Goal: Information Seeking & Learning: Learn about a topic

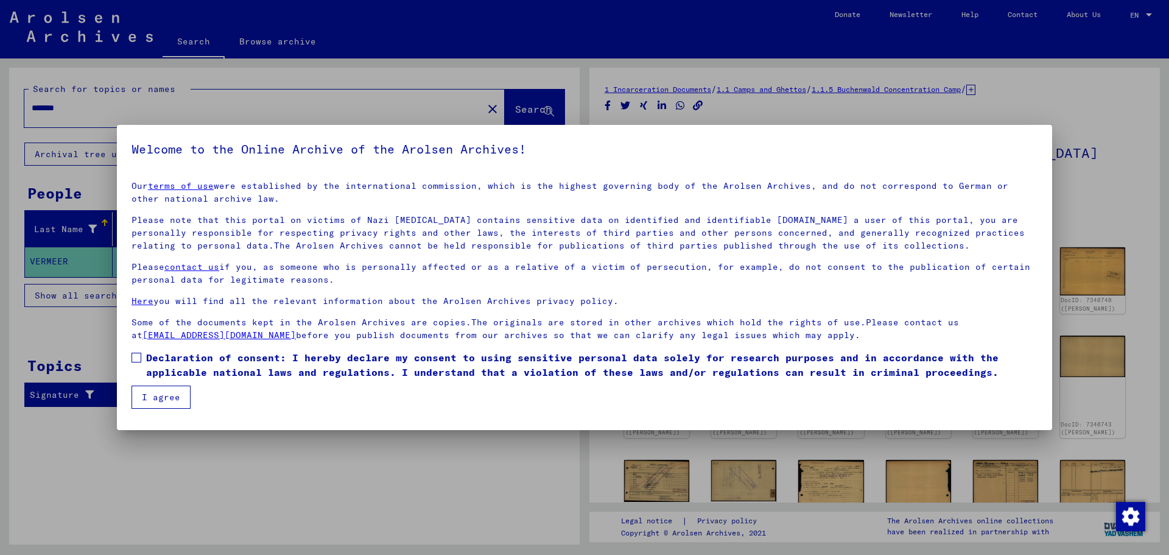
click at [179, 399] on button "I agree" at bounding box center [161, 396] width 59 height 23
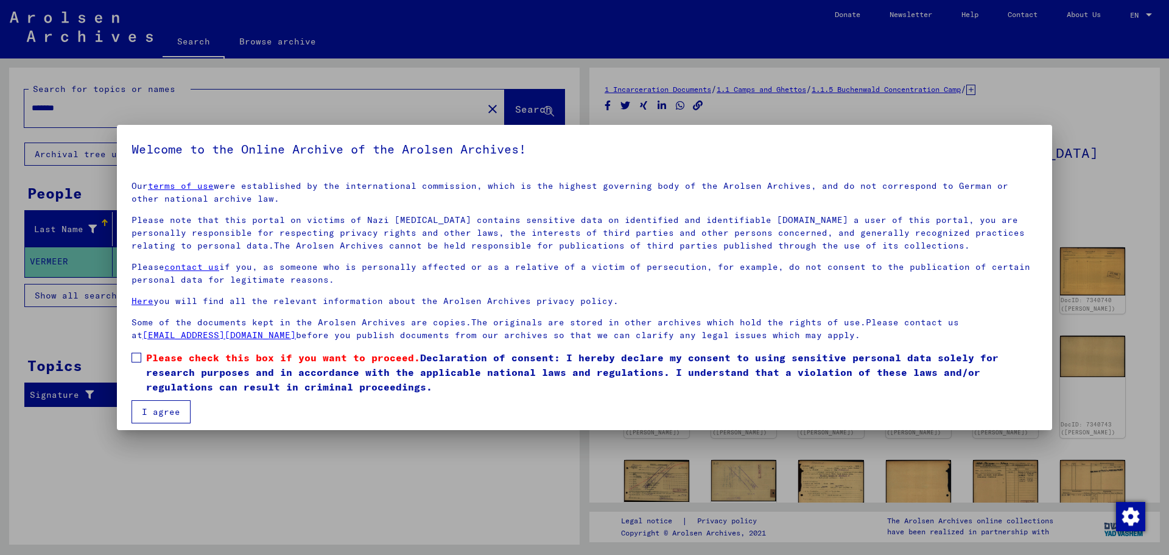
click at [138, 356] on span at bounding box center [137, 358] width 10 height 10
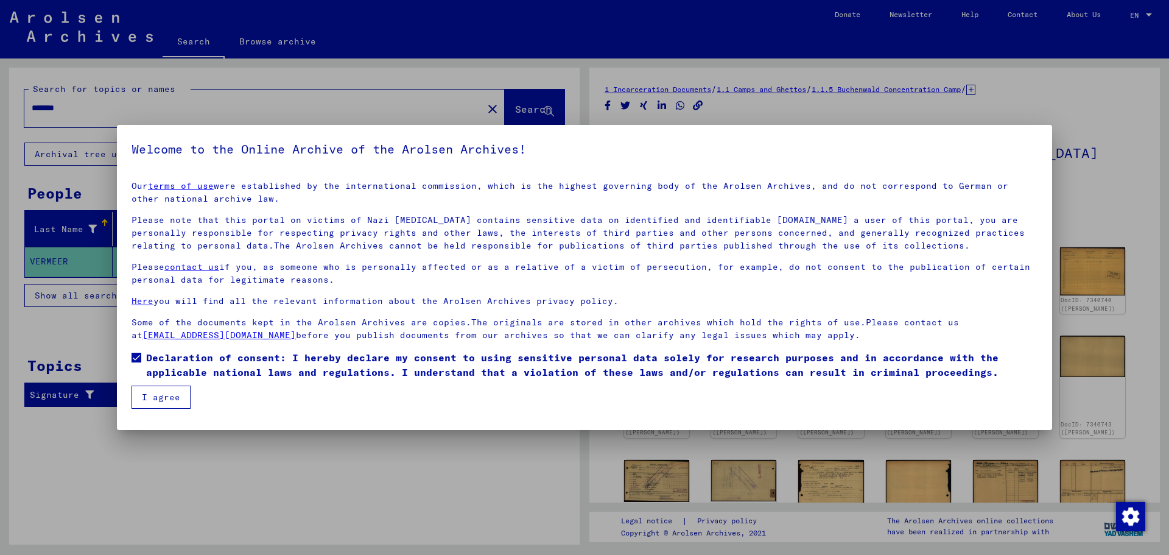
click at [167, 399] on button "I agree" at bounding box center [161, 396] width 59 height 23
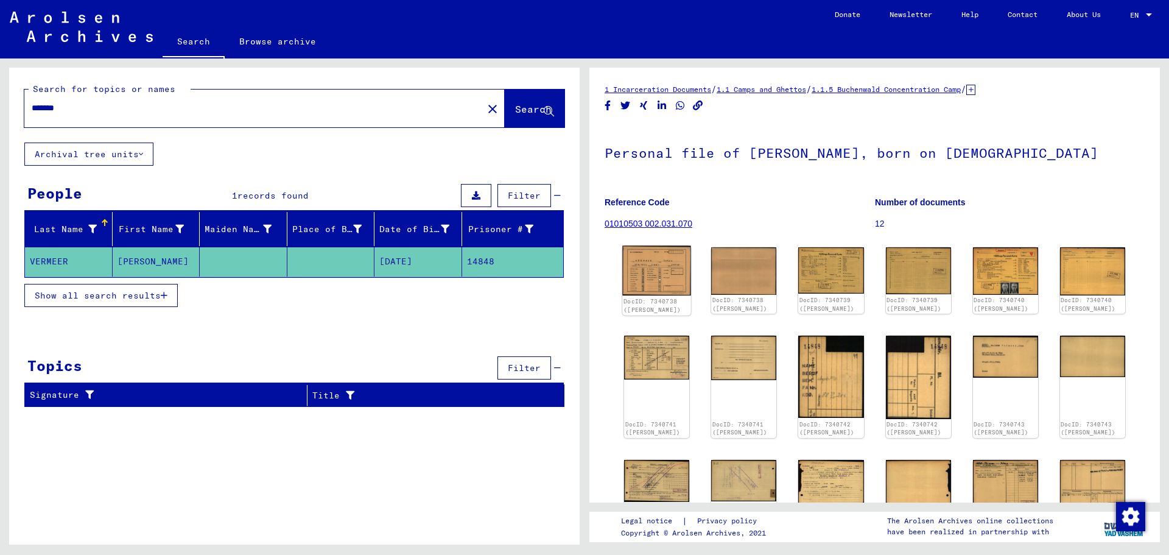
click at [656, 276] on img at bounding box center [656, 270] width 69 height 50
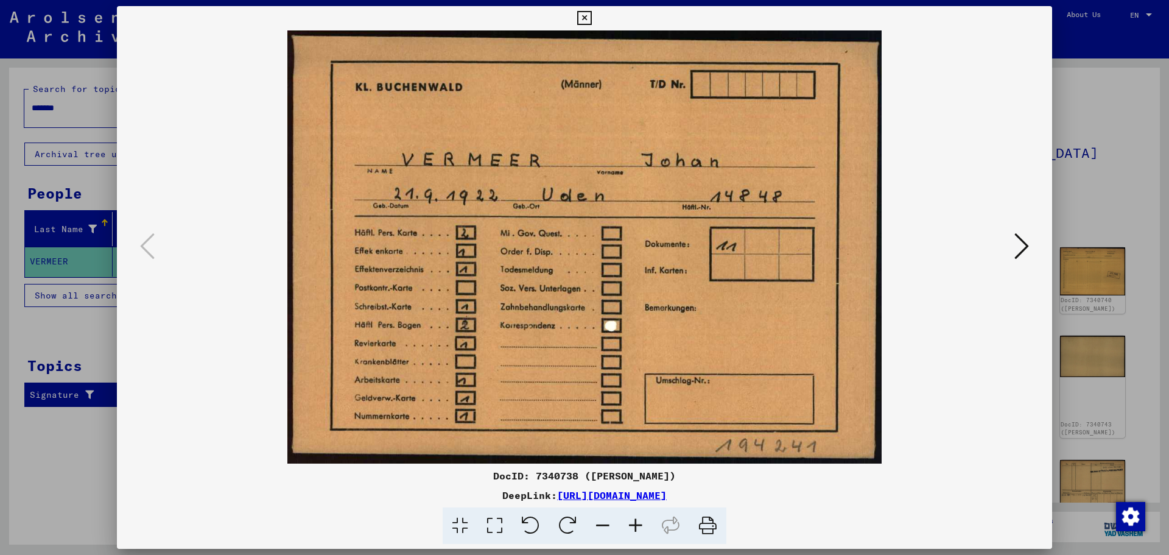
click at [656, 276] on img at bounding box center [584, 246] width 852 height 433
click at [1020, 240] on icon at bounding box center [1021, 245] width 15 height 29
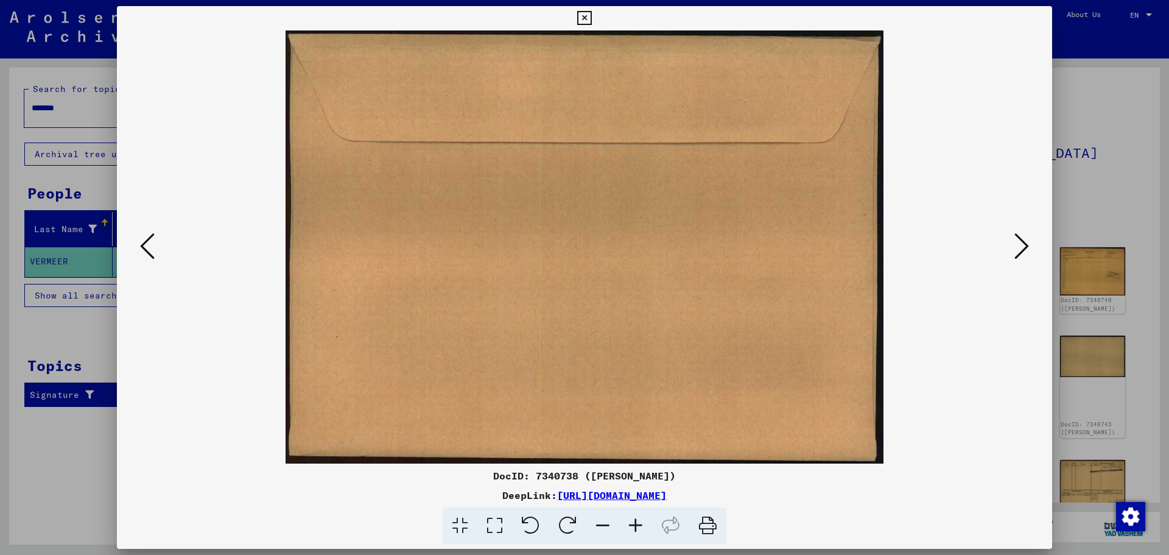
click at [1022, 243] on icon at bounding box center [1021, 245] width 15 height 29
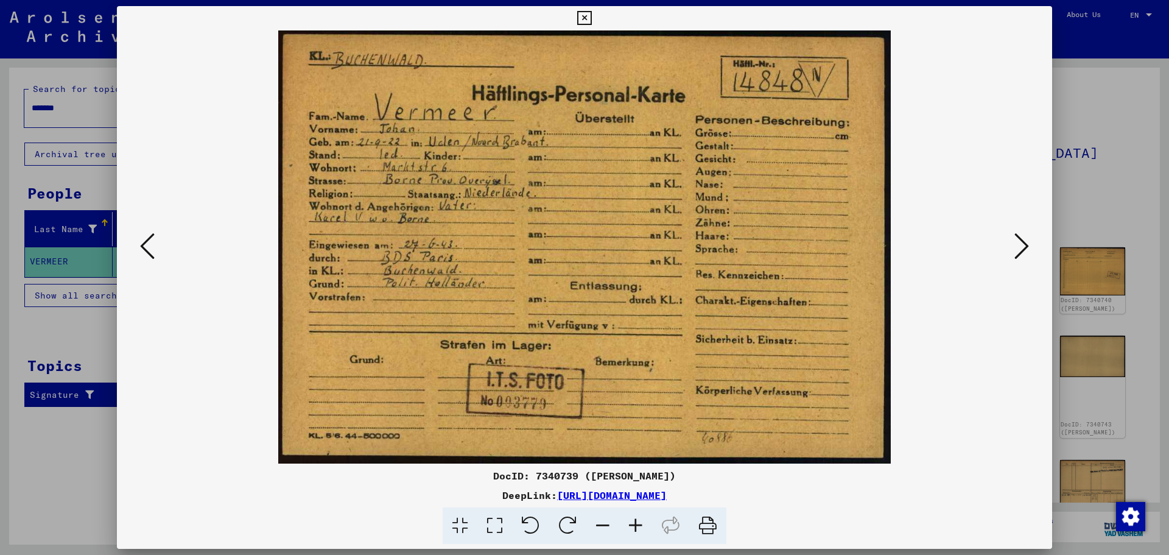
click at [1015, 270] on div at bounding box center [584, 246] width 935 height 433
click at [1017, 245] on icon at bounding box center [1021, 245] width 15 height 29
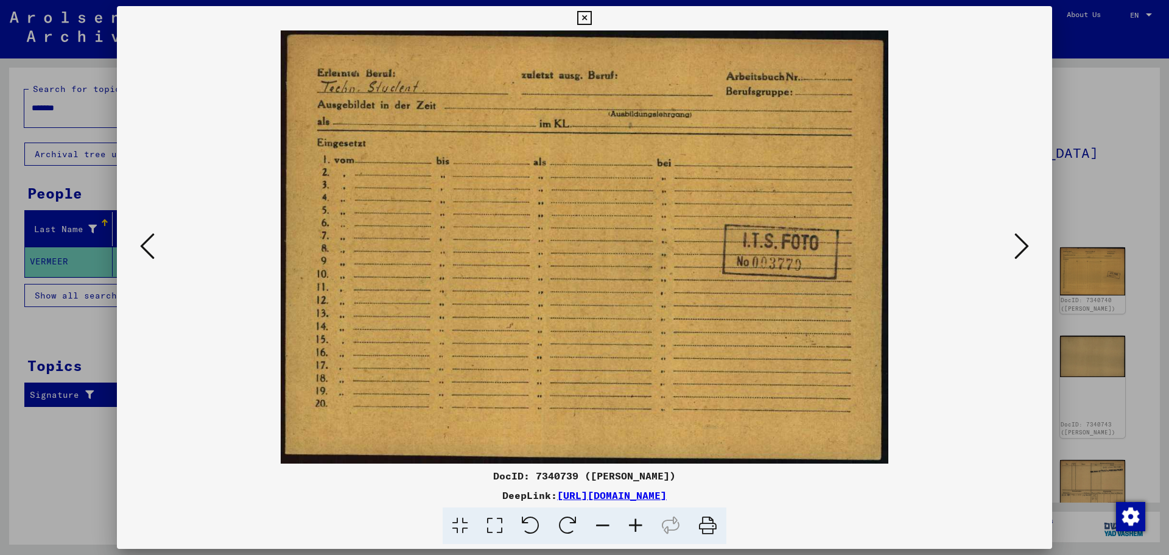
click at [1025, 252] on icon at bounding box center [1021, 245] width 15 height 29
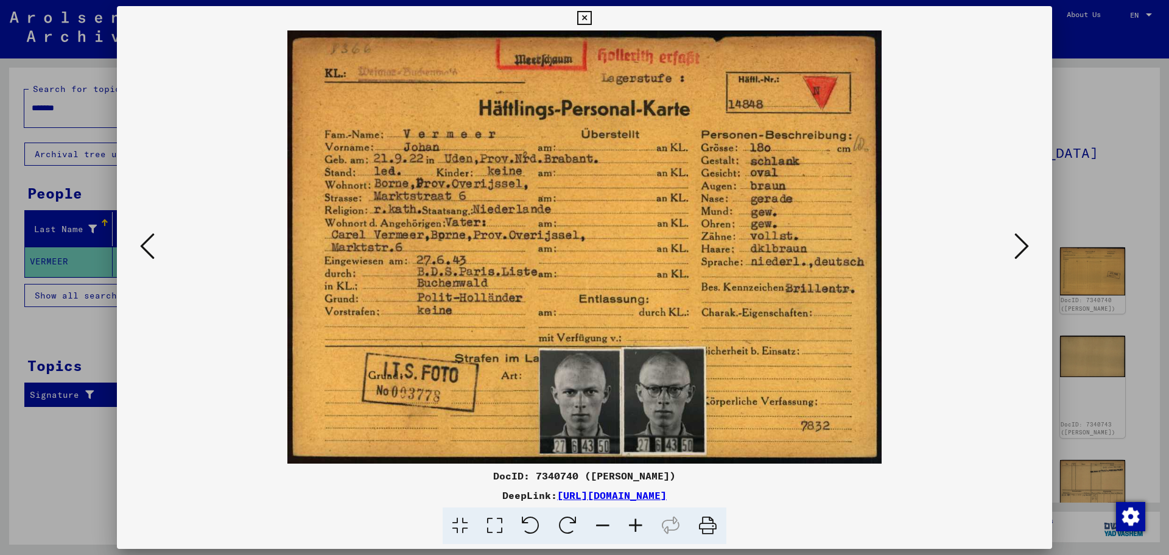
click at [1026, 244] on icon at bounding box center [1021, 245] width 15 height 29
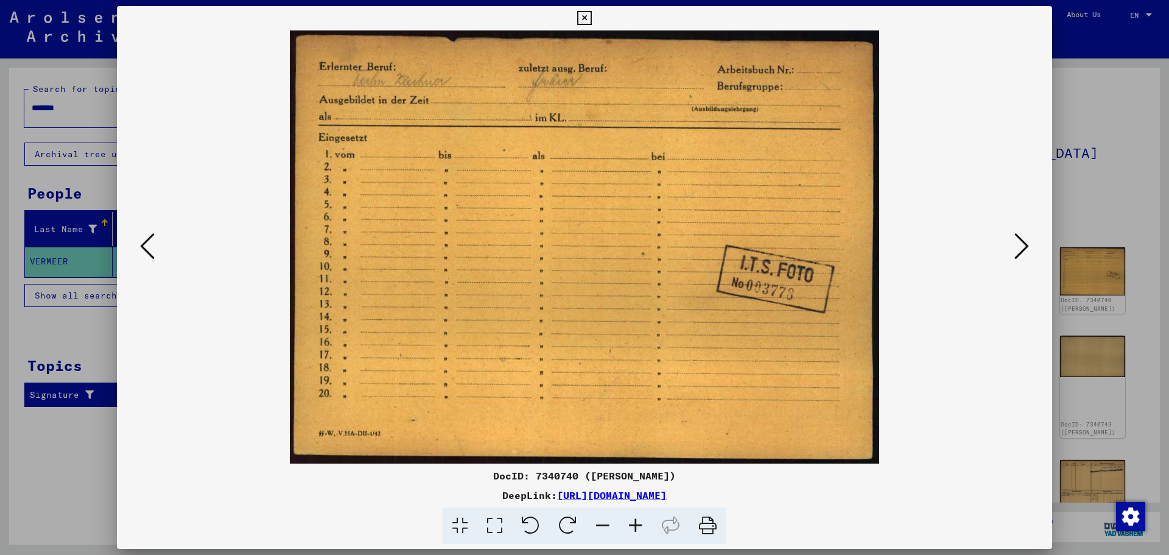
click at [1026, 247] on icon at bounding box center [1021, 245] width 15 height 29
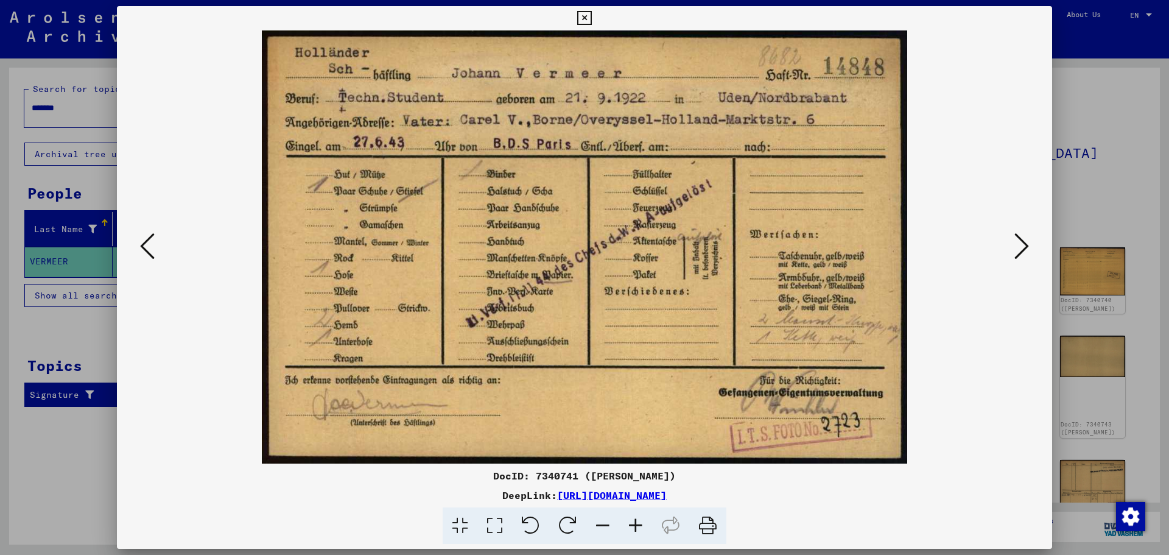
click at [1020, 237] on icon at bounding box center [1021, 245] width 15 height 29
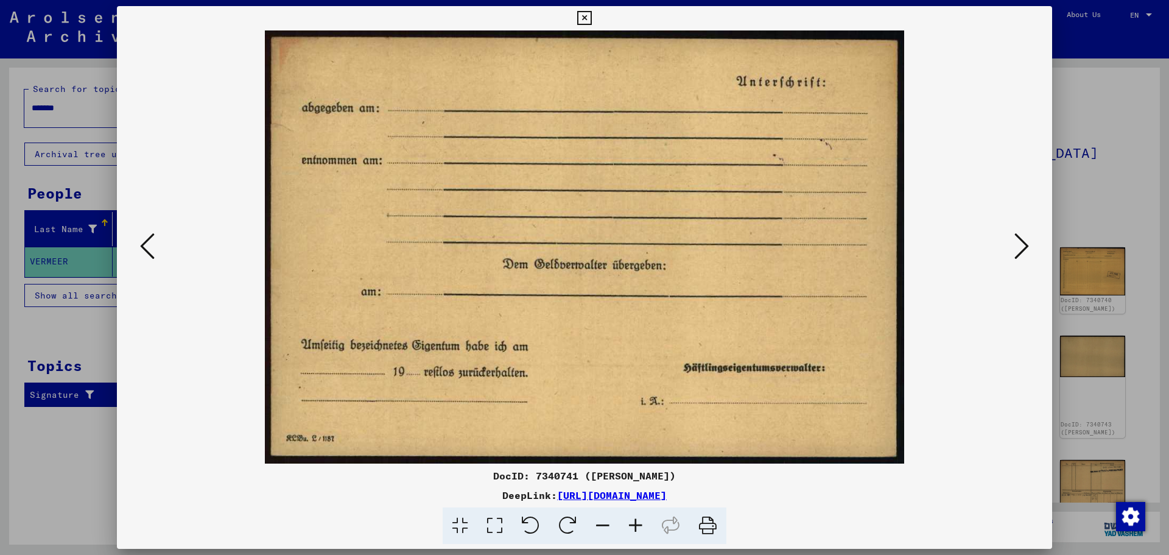
click at [1020, 244] on icon at bounding box center [1021, 245] width 15 height 29
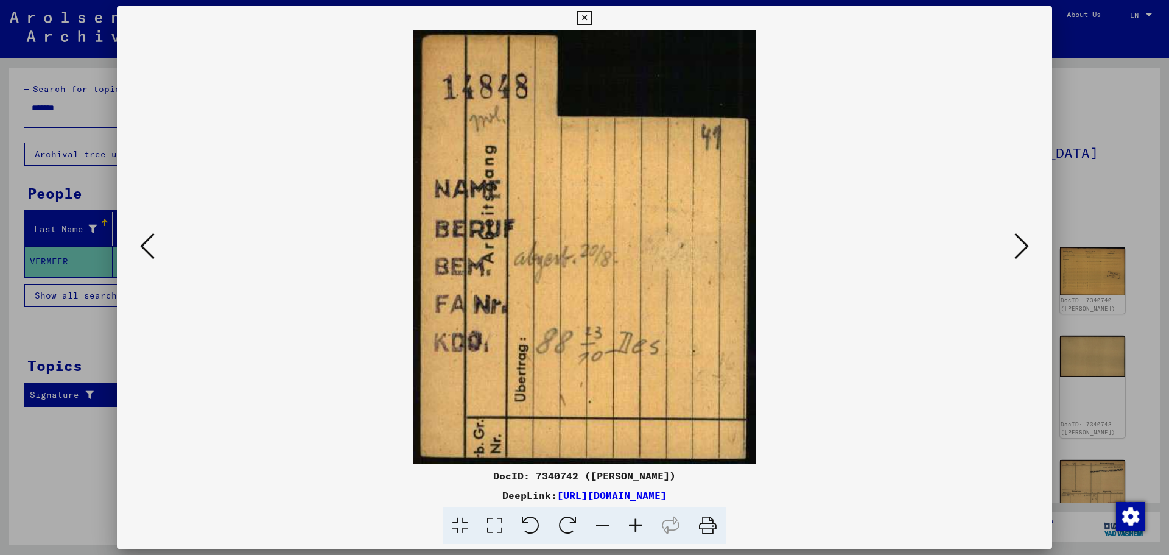
click at [1019, 248] on icon at bounding box center [1021, 245] width 15 height 29
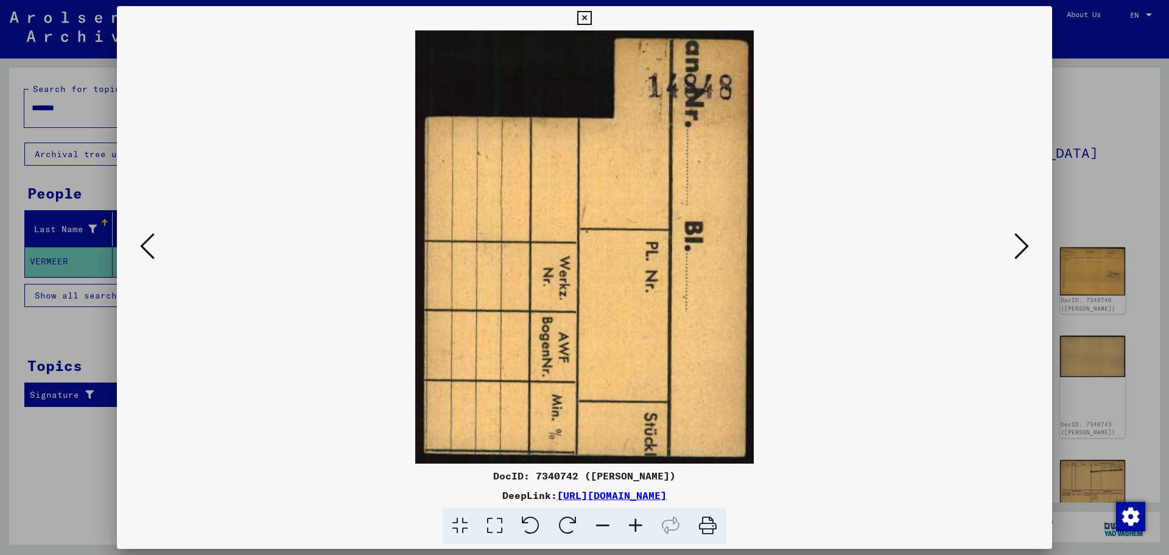
click at [1012, 253] on button at bounding box center [1022, 247] width 22 height 35
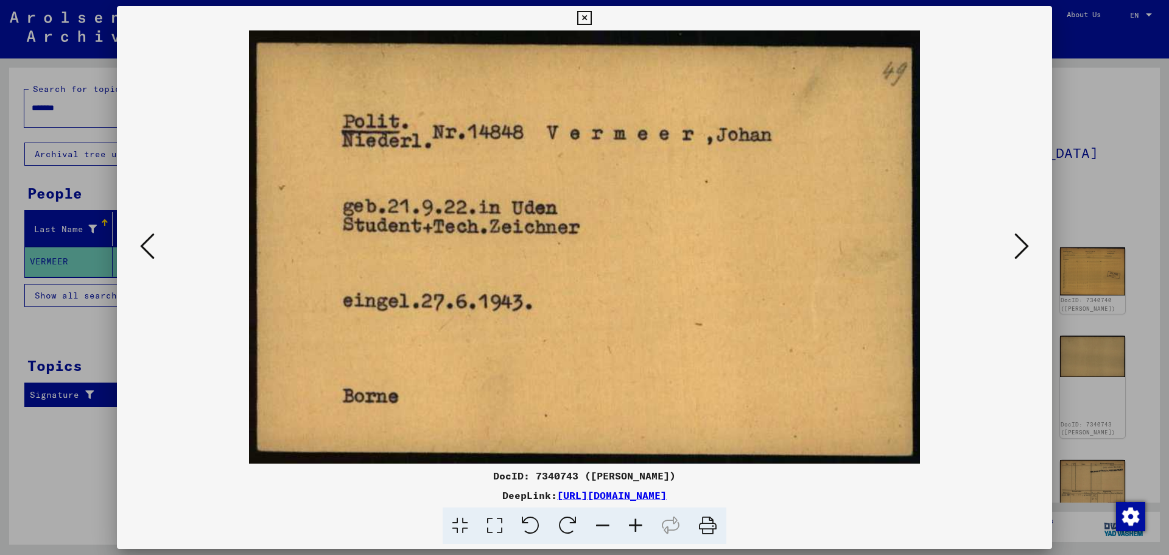
click at [1023, 245] on icon at bounding box center [1021, 245] width 15 height 29
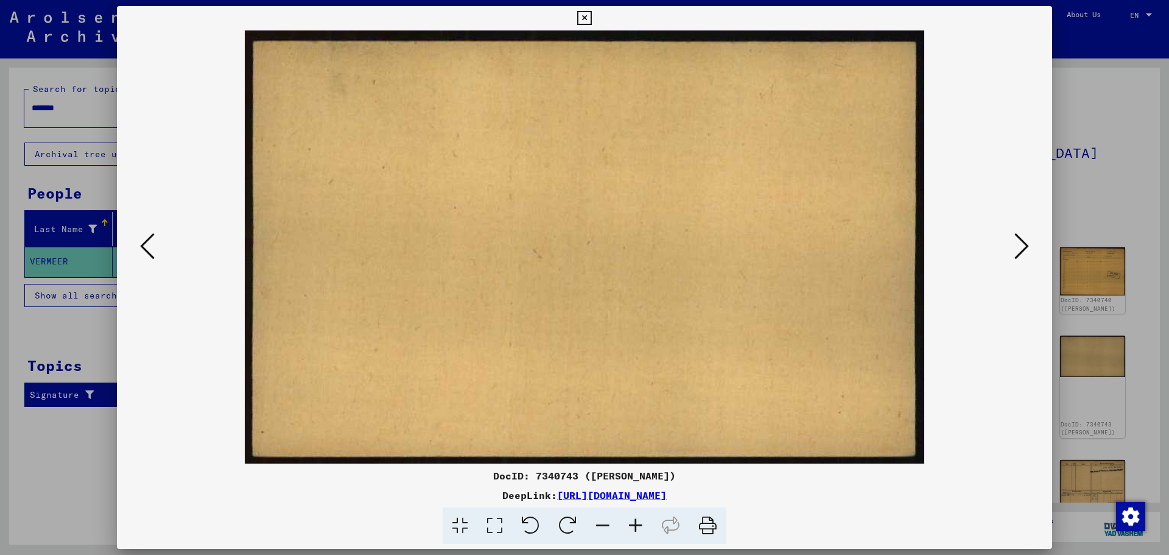
click at [1023, 245] on icon at bounding box center [1021, 245] width 15 height 29
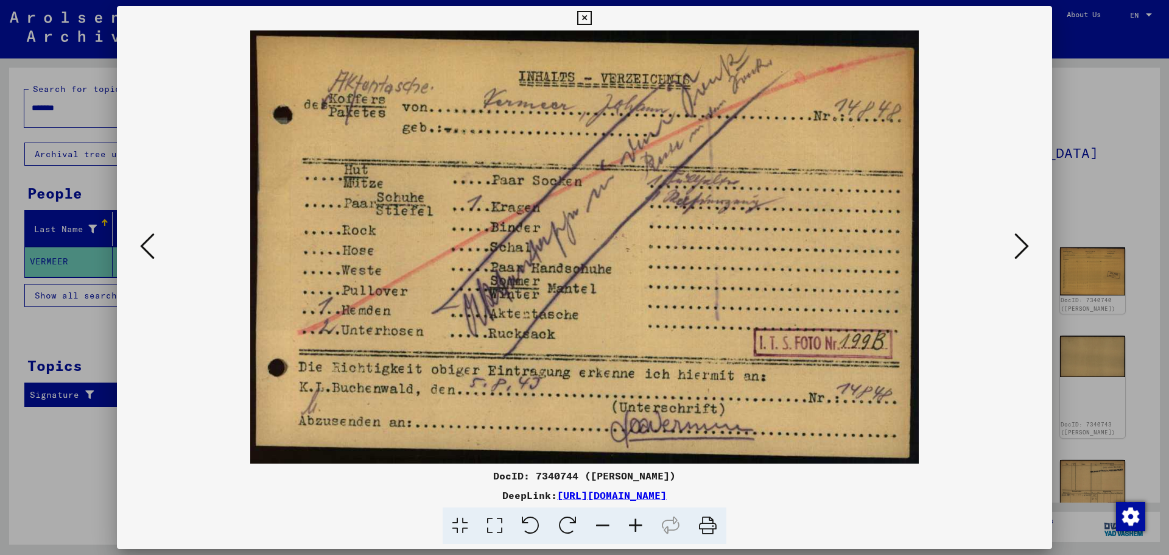
click at [1026, 246] on icon at bounding box center [1021, 245] width 15 height 29
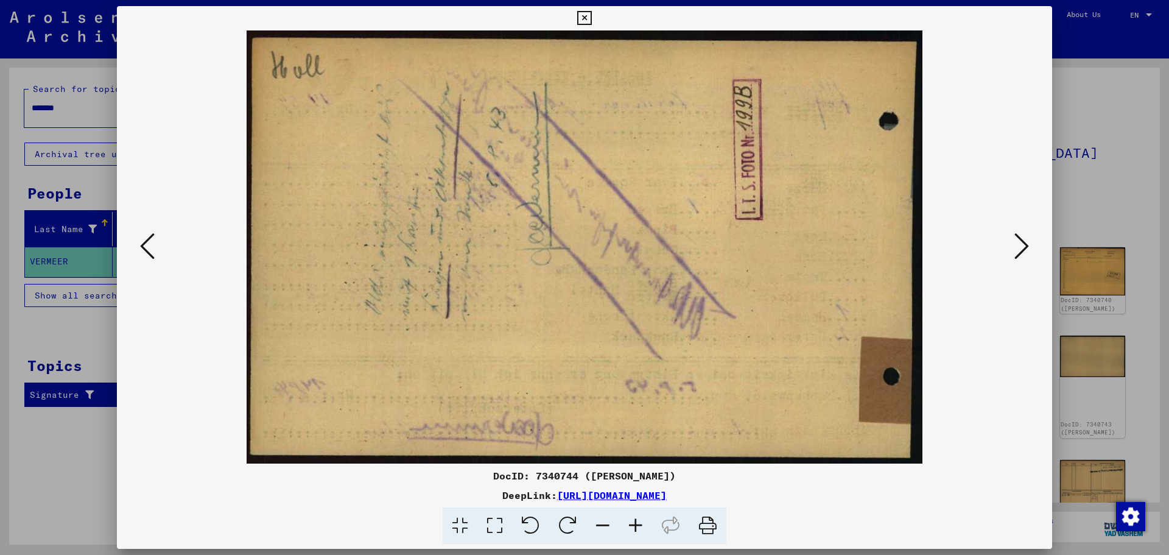
click at [1019, 245] on icon at bounding box center [1021, 245] width 15 height 29
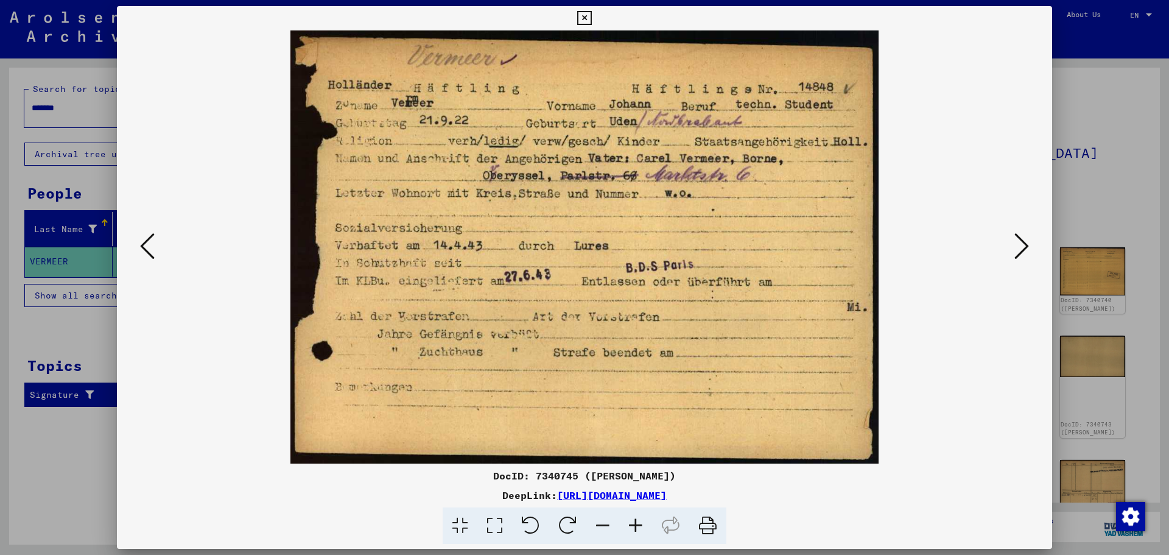
click at [1021, 242] on icon at bounding box center [1021, 245] width 15 height 29
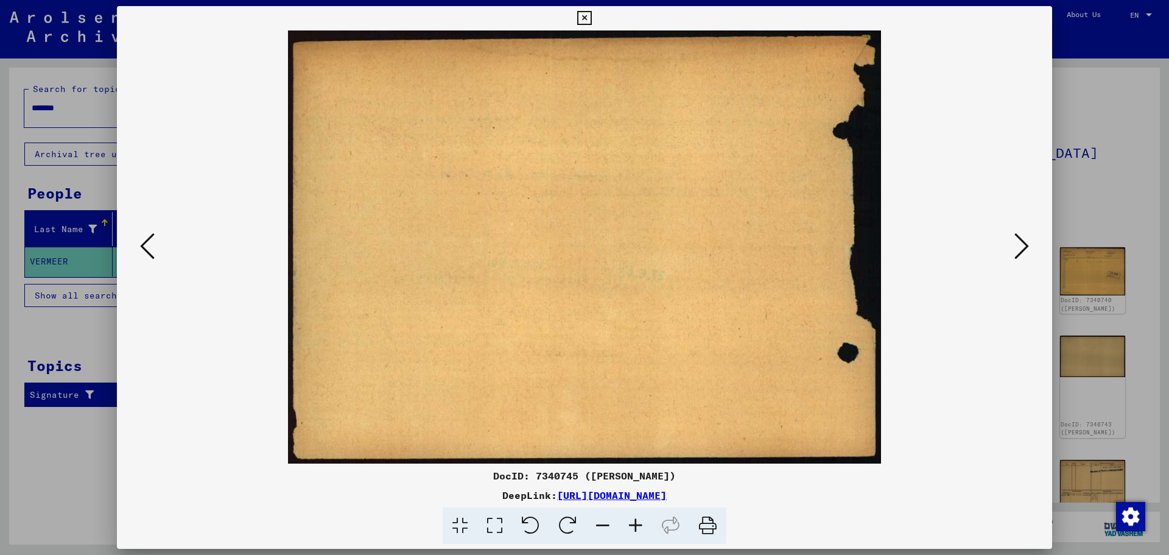
click at [1021, 243] on icon at bounding box center [1021, 245] width 15 height 29
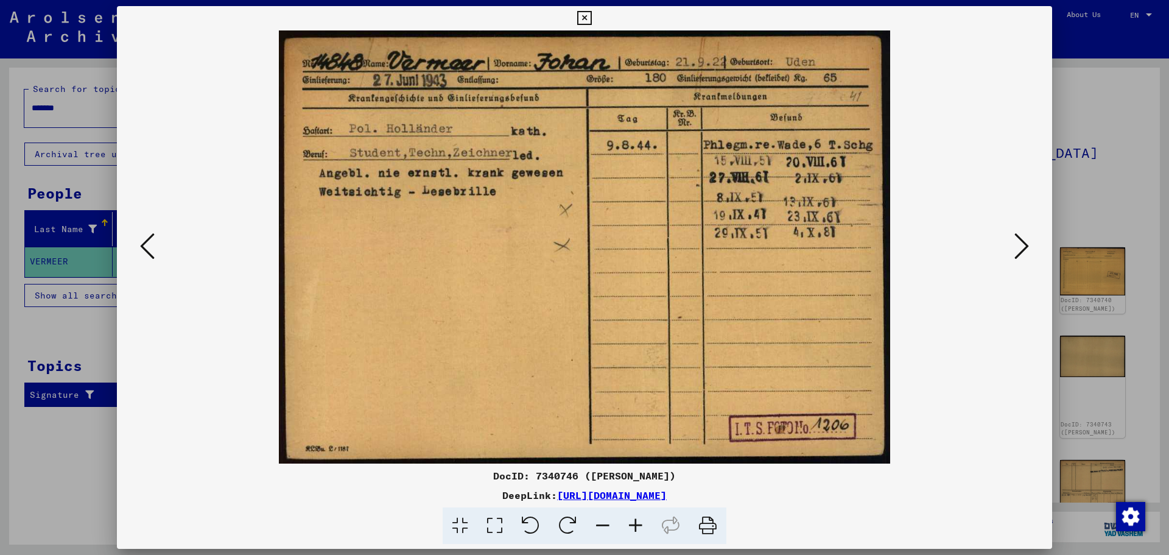
click at [1022, 241] on icon at bounding box center [1021, 245] width 15 height 29
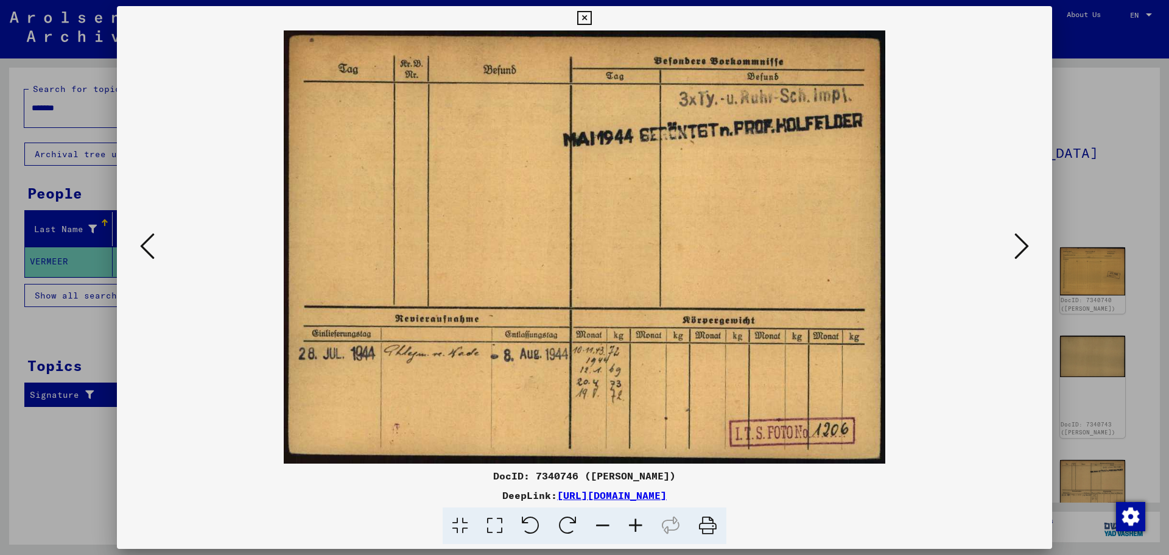
click at [1022, 244] on icon at bounding box center [1021, 245] width 15 height 29
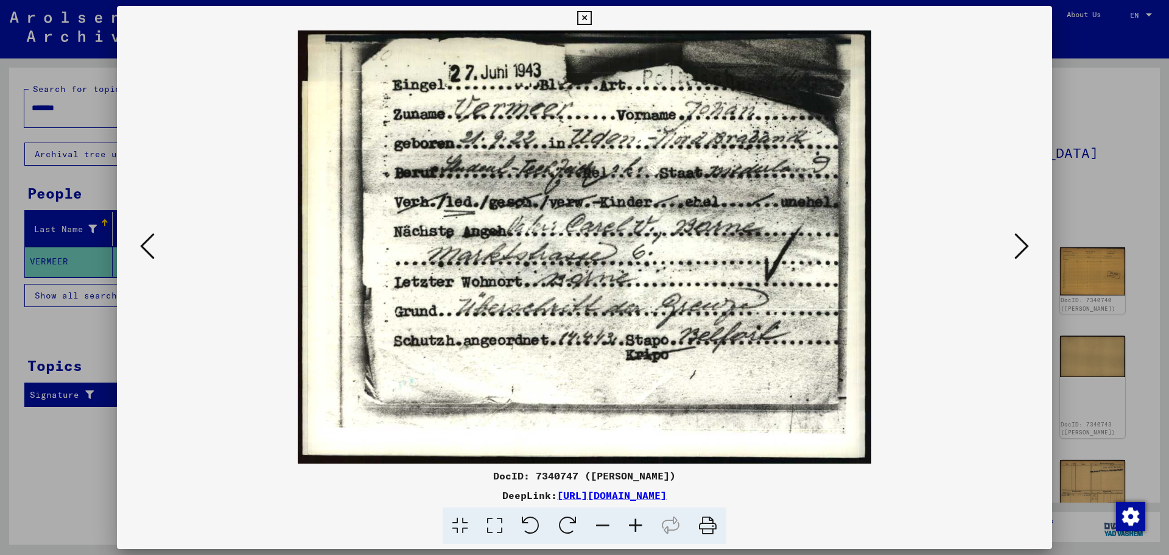
click at [997, 300] on img at bounding box center [584, 246] width 852 height 433
click at [1025, 247] on icon at bounding box center [1021, 245] width 15 height 29
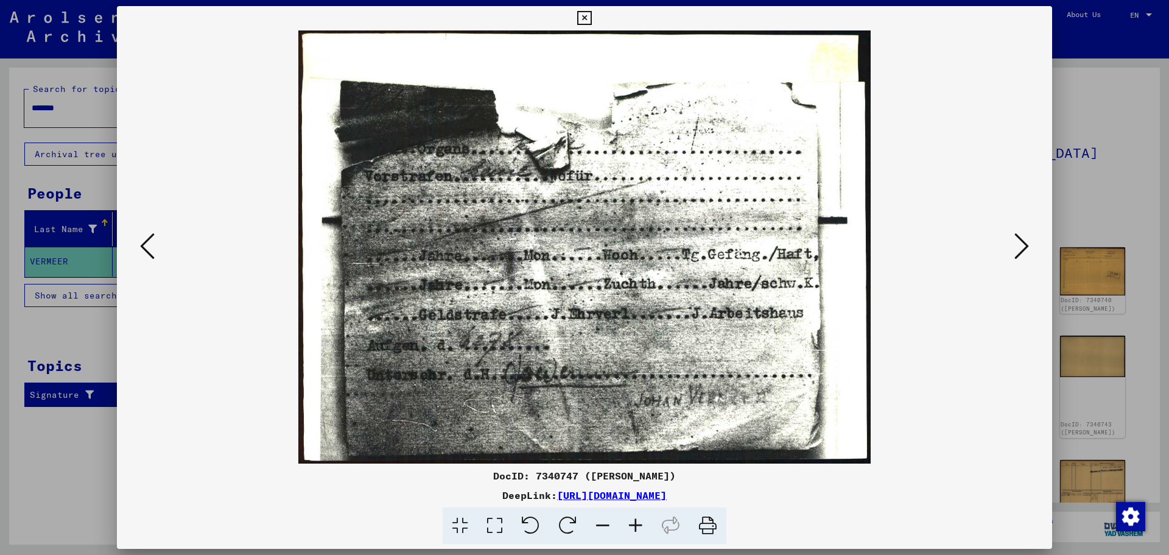
click at [1026, 247] on icon at bounding box center [1021, 245] width 15 height 29
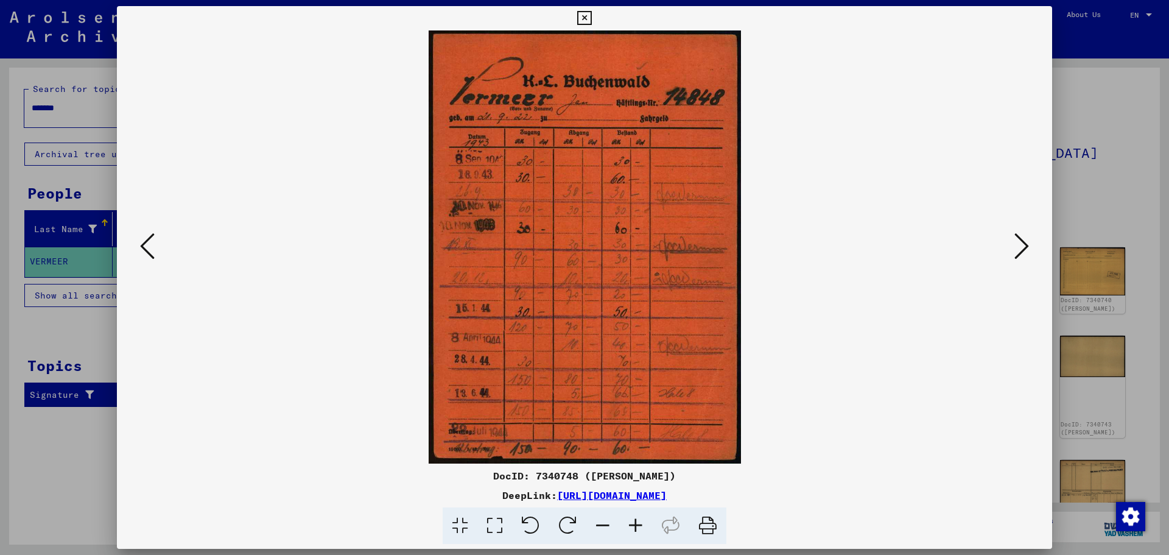
click at [1009, 281] on img at bounding box center [584, 246] width 852 height 433
click at [1019, 252] on icon at bounding box center [1021, 245] width 15 height 29
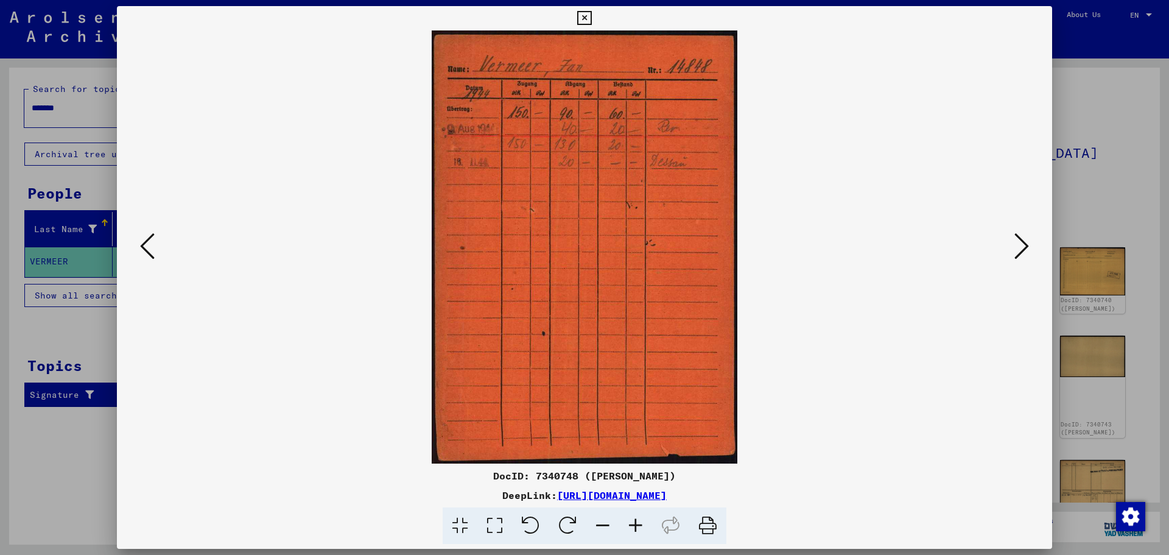
click at [1026, 245] on icon at bounding box center [1021, 245] width 15 height 29
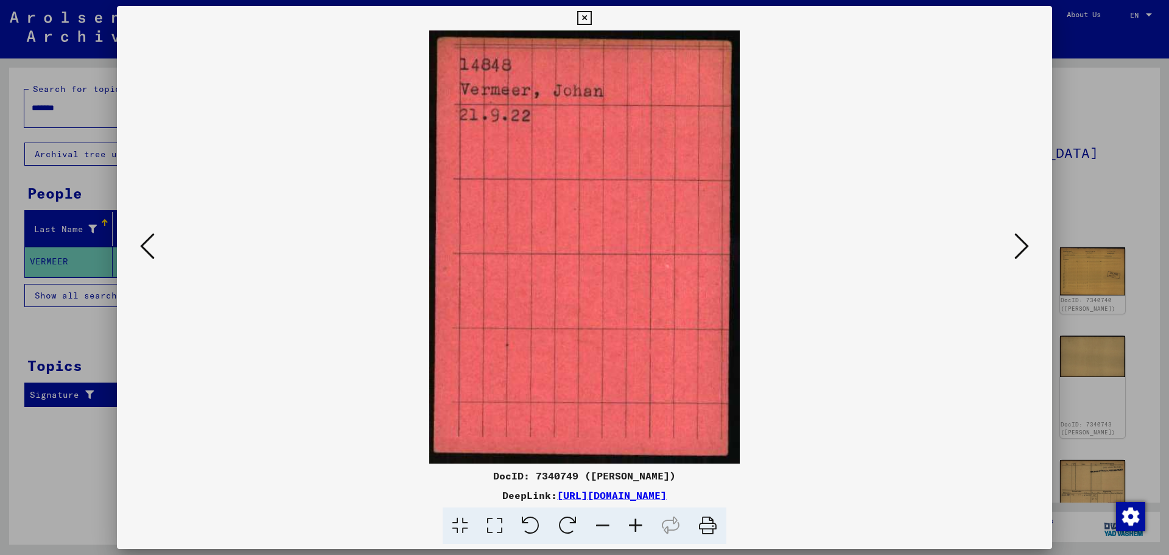
click at [1017, 245] on icon at bounding box center [1021, 245] width 15 height 29
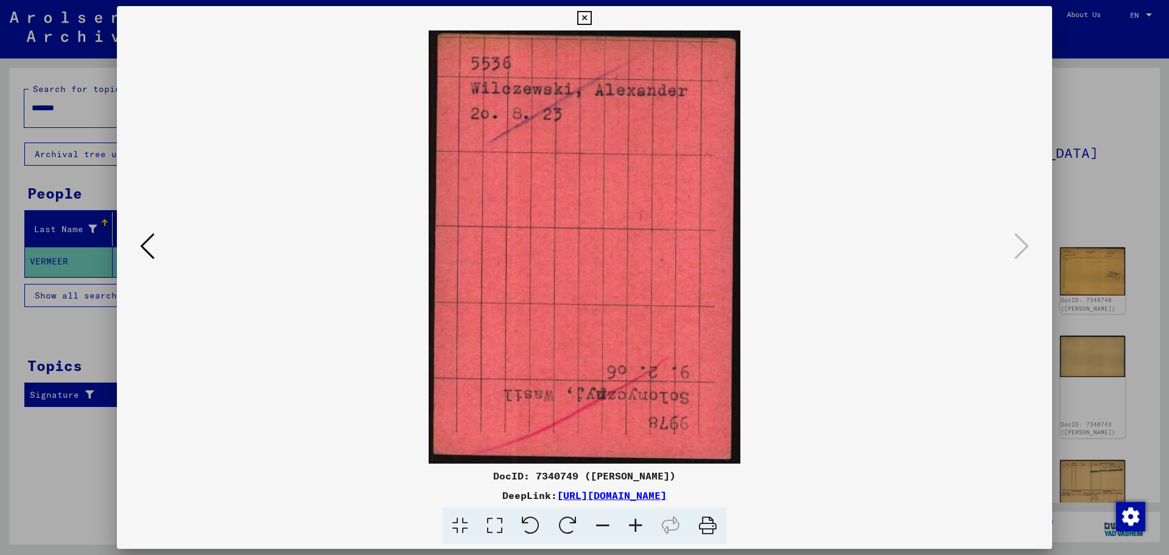
click at [148, 242] on icon at bounding box center [147, 245] width 15 height 29
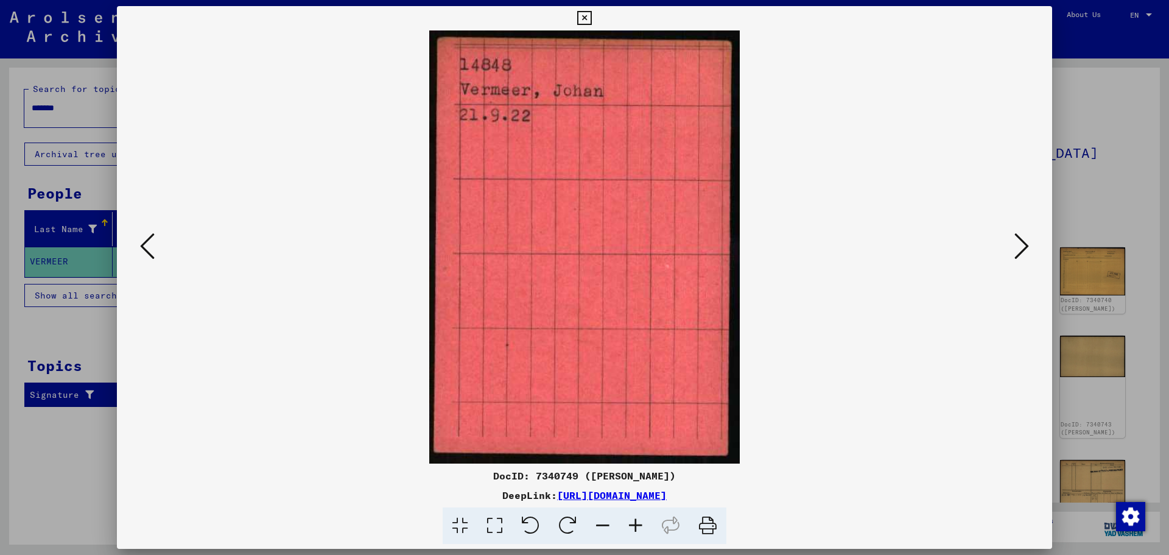
click at [149, 242] on icon at bounding box center [147, 245] width 15 height 29
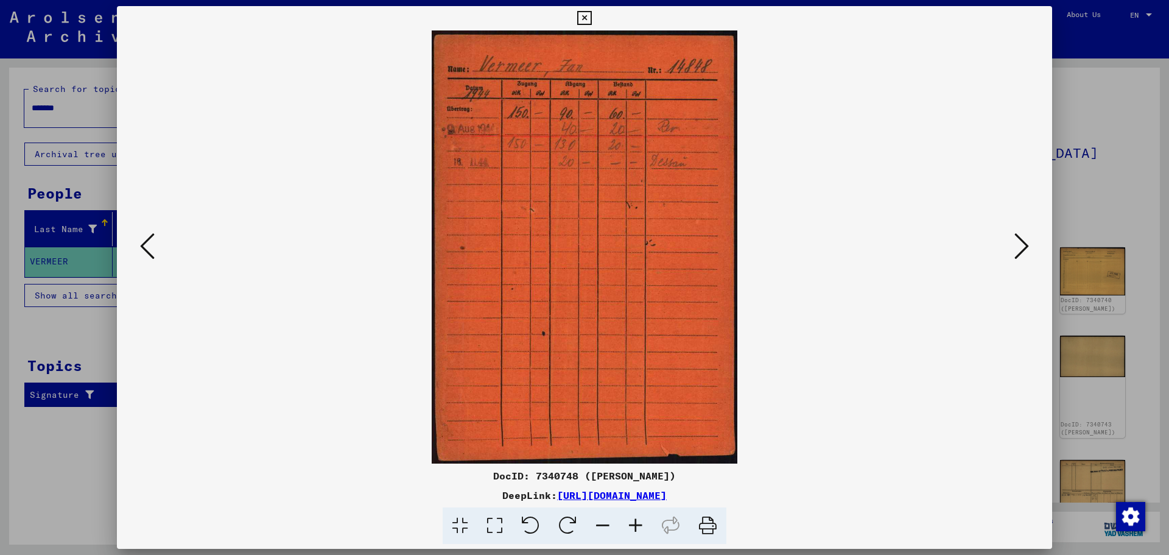
click at [149, 242] on icon at bounding box center [147, 245] width 15 height 29
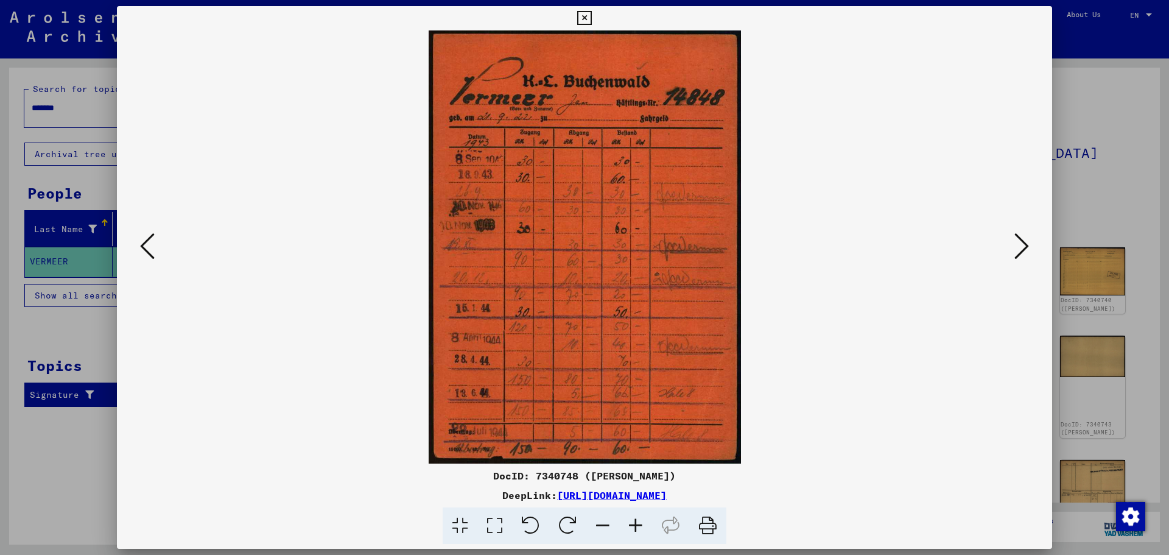
click at [150, 242] on icon at bounding box center [147, 245] width 15 height 29
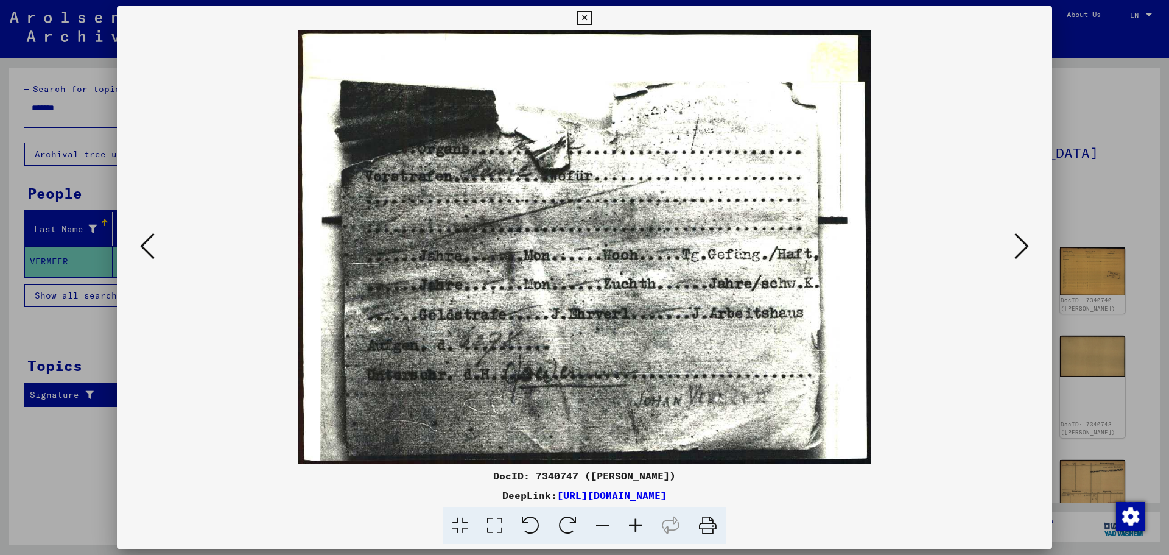
click at [150, 242] on icon at bounding box center [147, 245] width 15 height 29
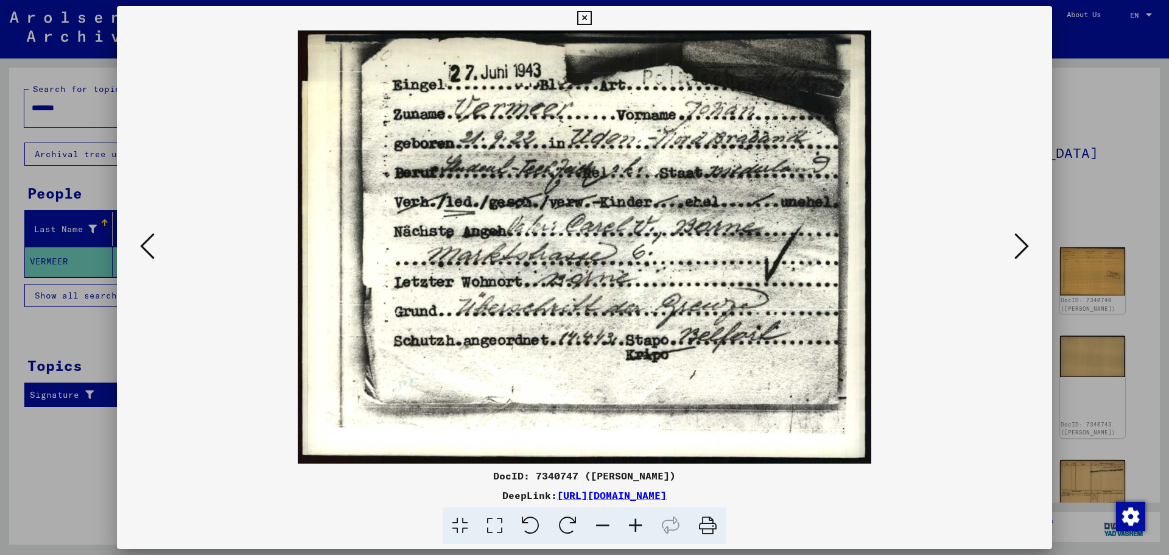
click at [150, 242] on icon at bounding box center [147, 245] width 15 height 29
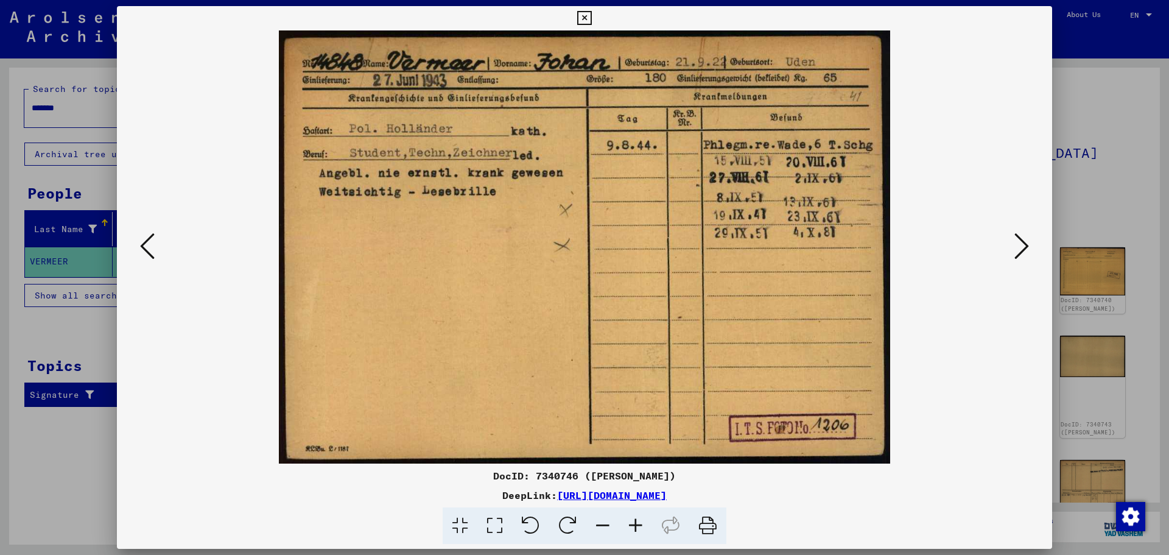
click at [150, 242] on icon at bounding box center [147, 245] width 15 height 29
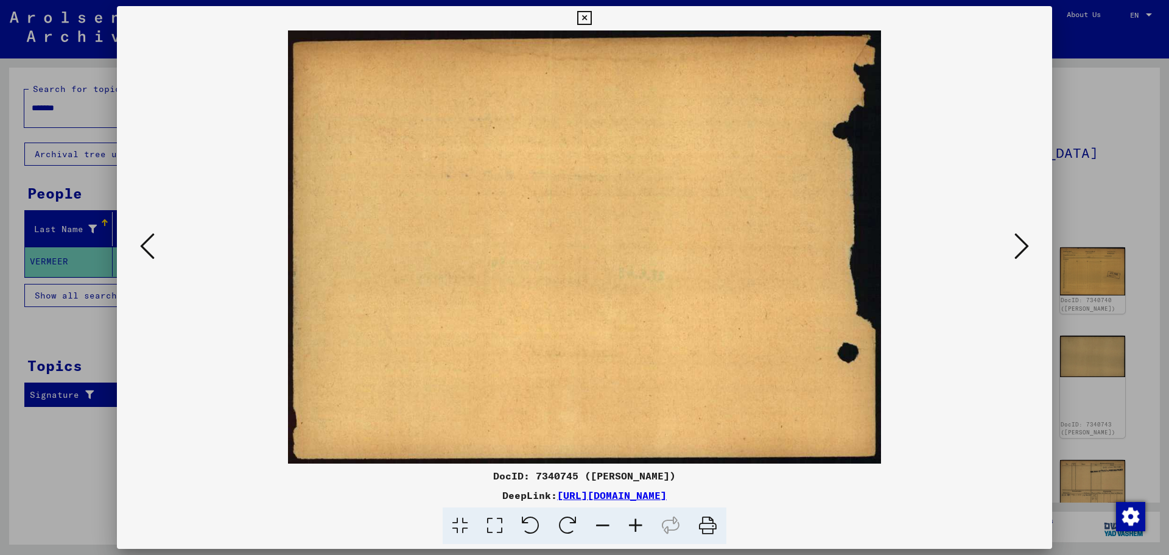
click at [150, 242] on icon at bounding box center [147, 245] width 15 height 29
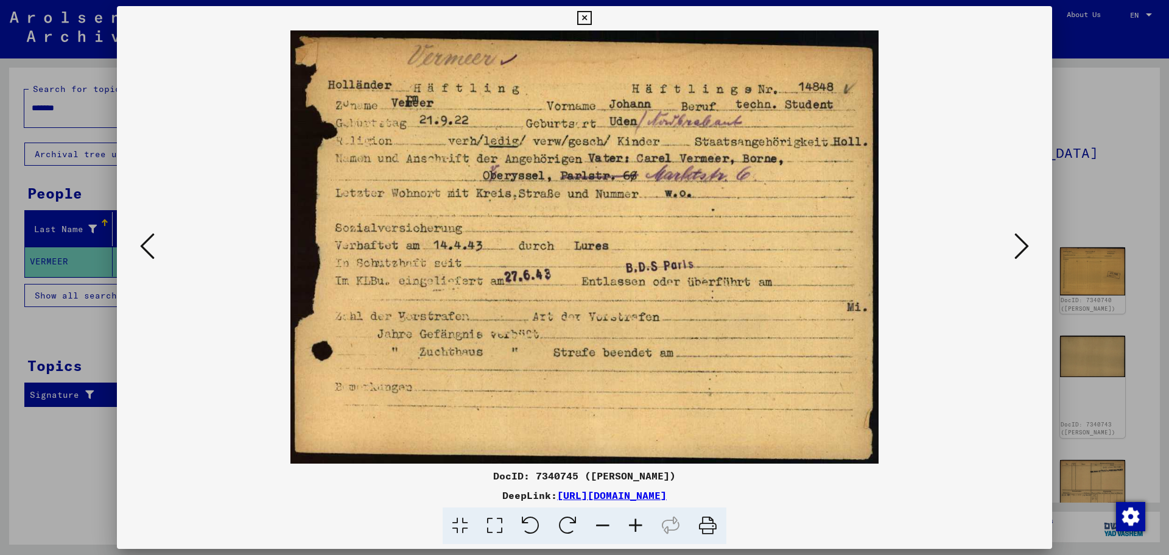
click at [150, 242] on icon at bounding box center [147, 245] width 15 height 29
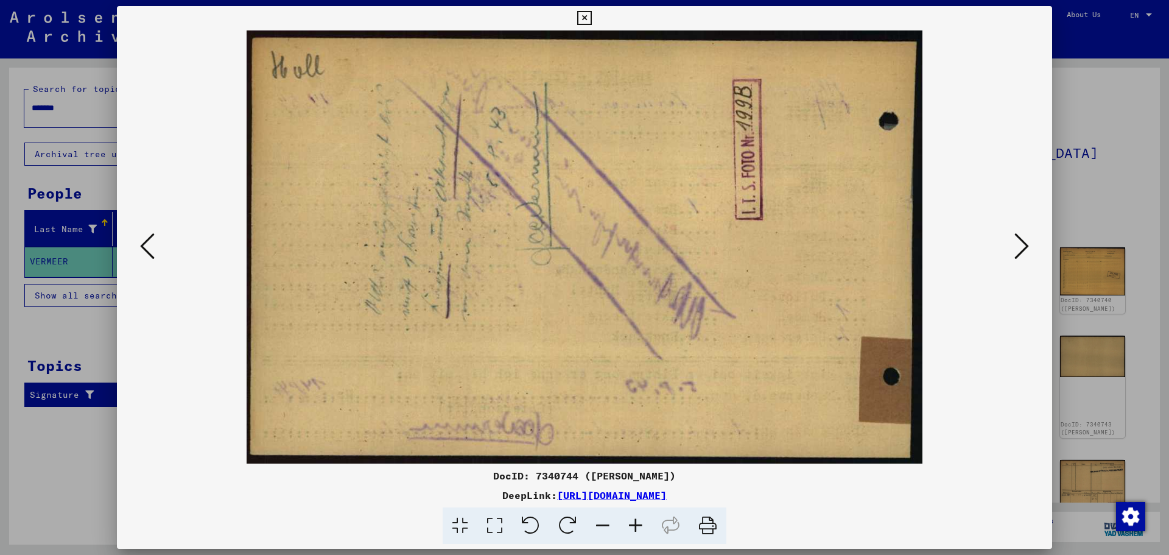
click at [150, 242] on icon at bounding box center [147, 245] width 15 height 29
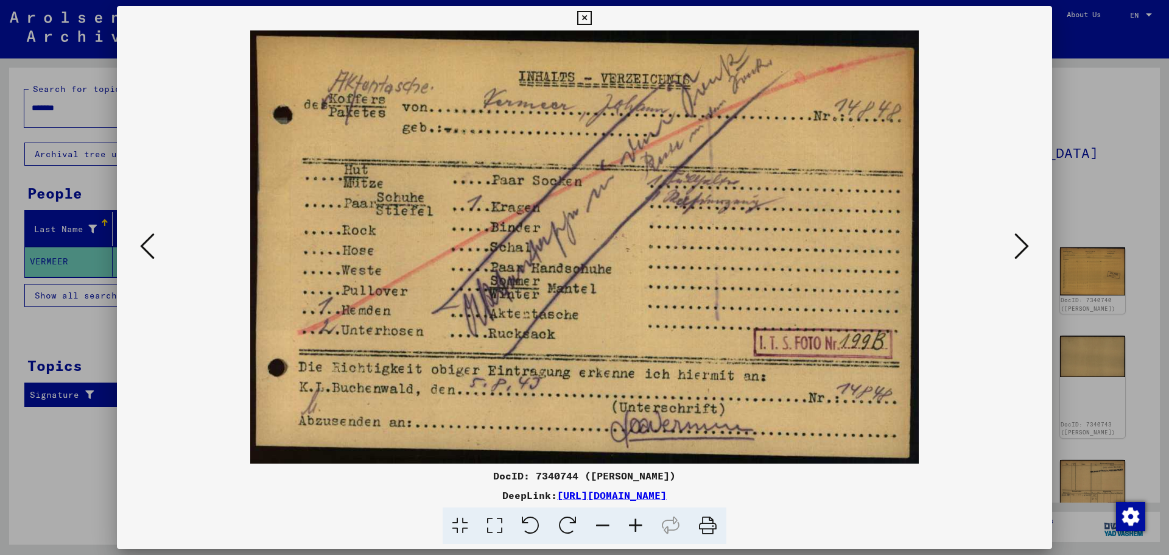
click at [150, 242] on icon at bounding box center [147, 245] width 15 height 29
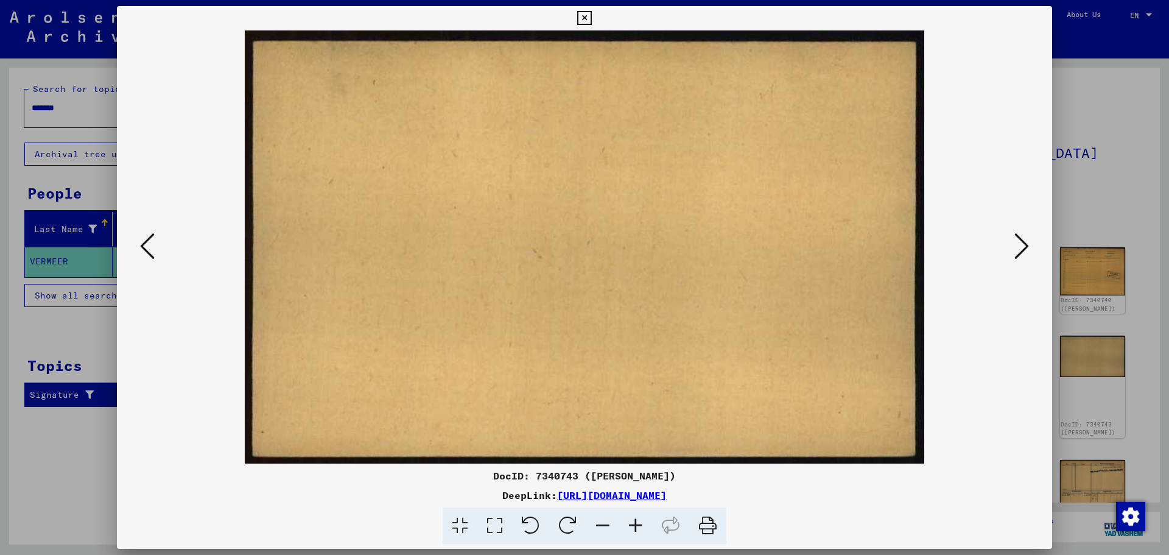
click at [150, 242] on icon at bounding box center [147, 245] width 15 height 29
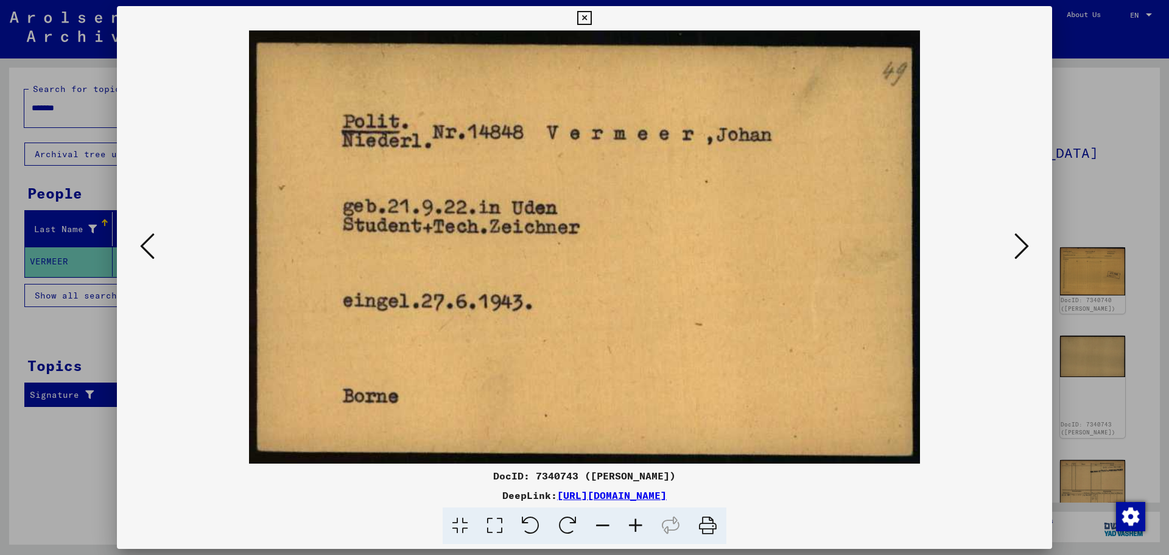
click at [150, 242] on icon at bounding box center [147, 245] width 15 height 29
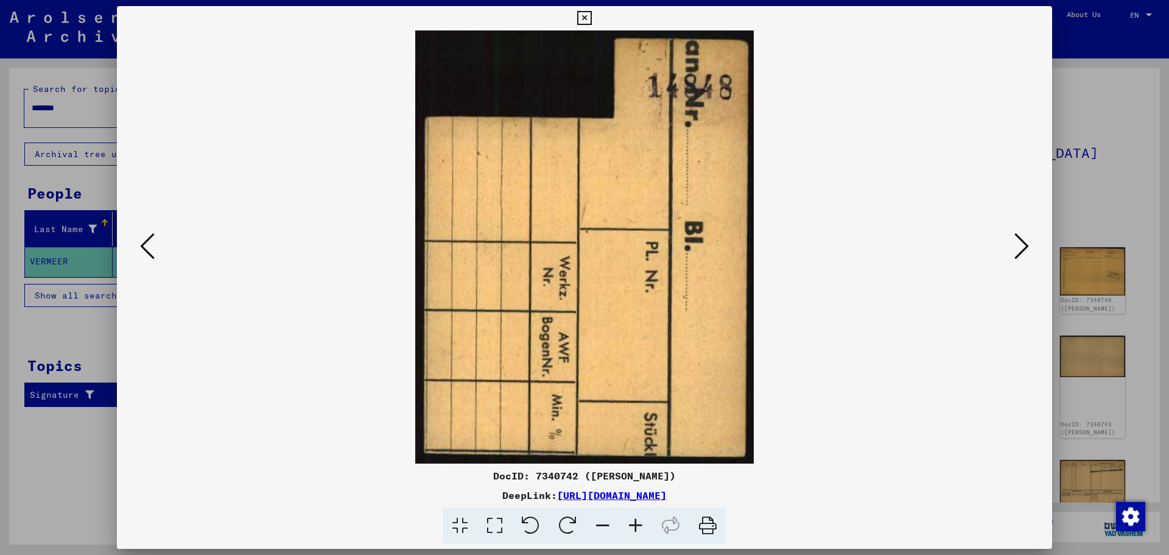
click at [150, 242] on icon at bounding box center [147, 245] width 15 height 29
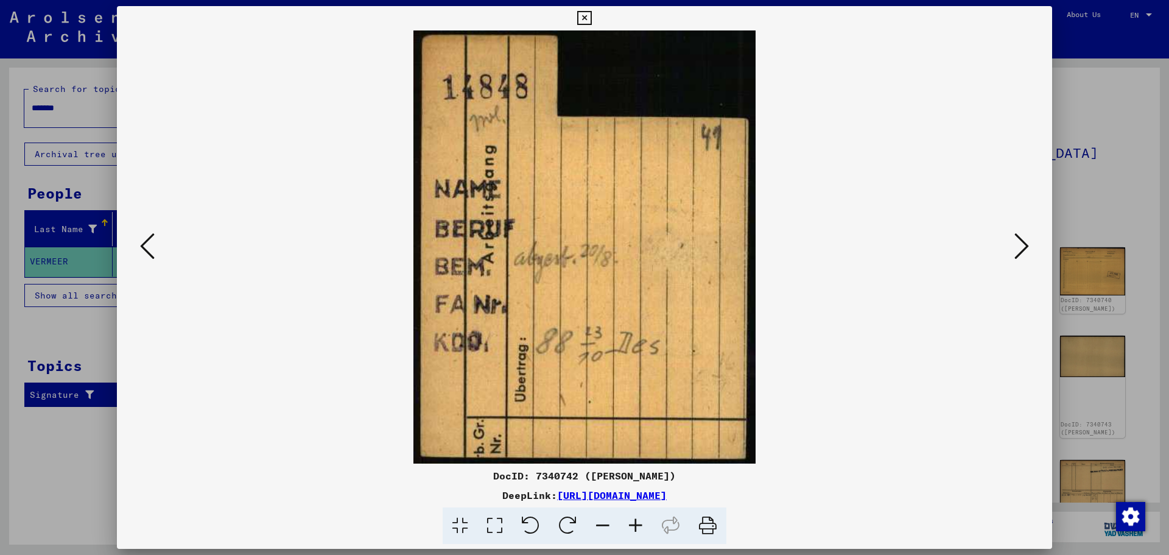
click at [150, 242] on icon at bounding box center [147, 245] width 15 height 29
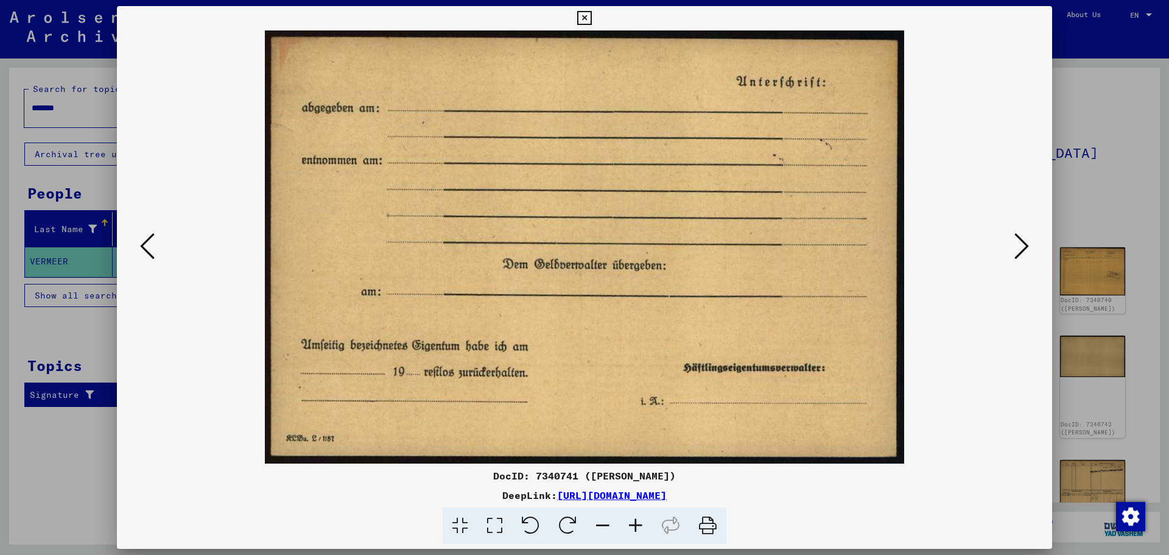
click at [150, 242] on icon at bounding box center [147, 245] width 15 height 29
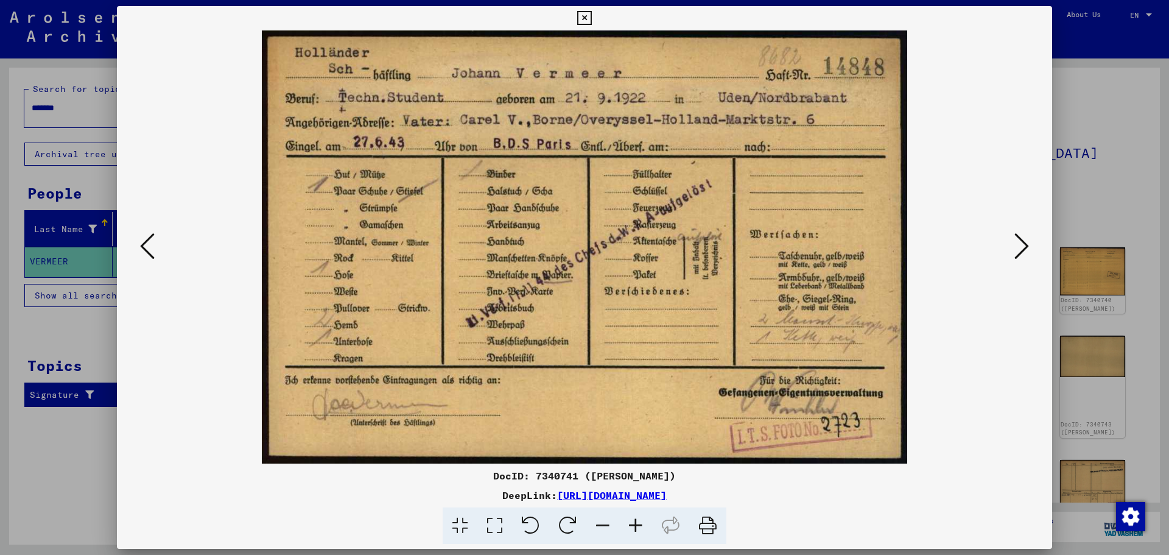
click at [150, 242] on icon at bounding box center [147, 245] width 15 height 29
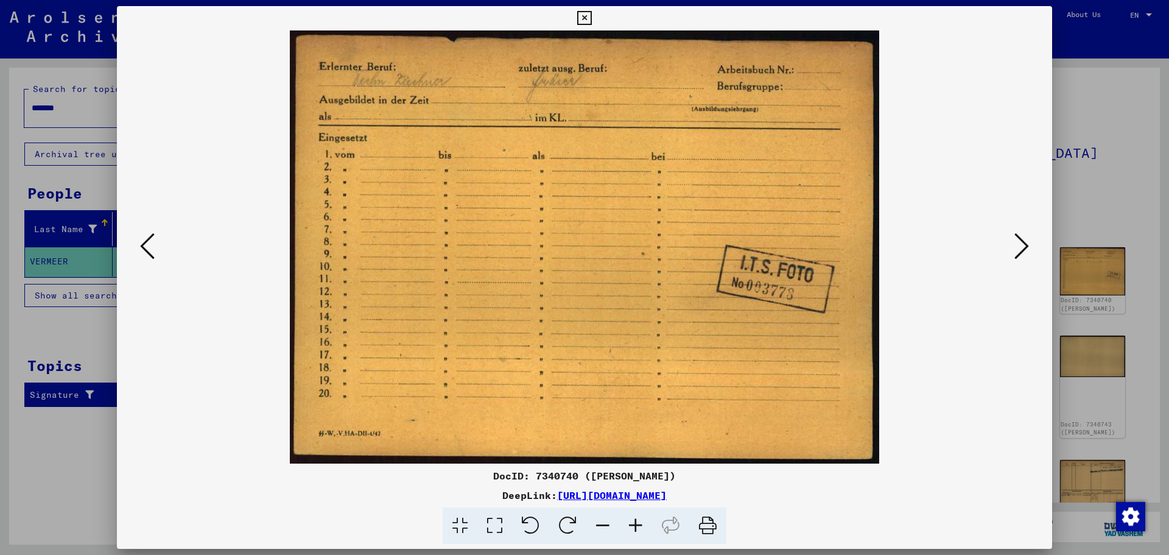
click at [150, 242] on icon at bounding box center [147, 245] width 15 height 29
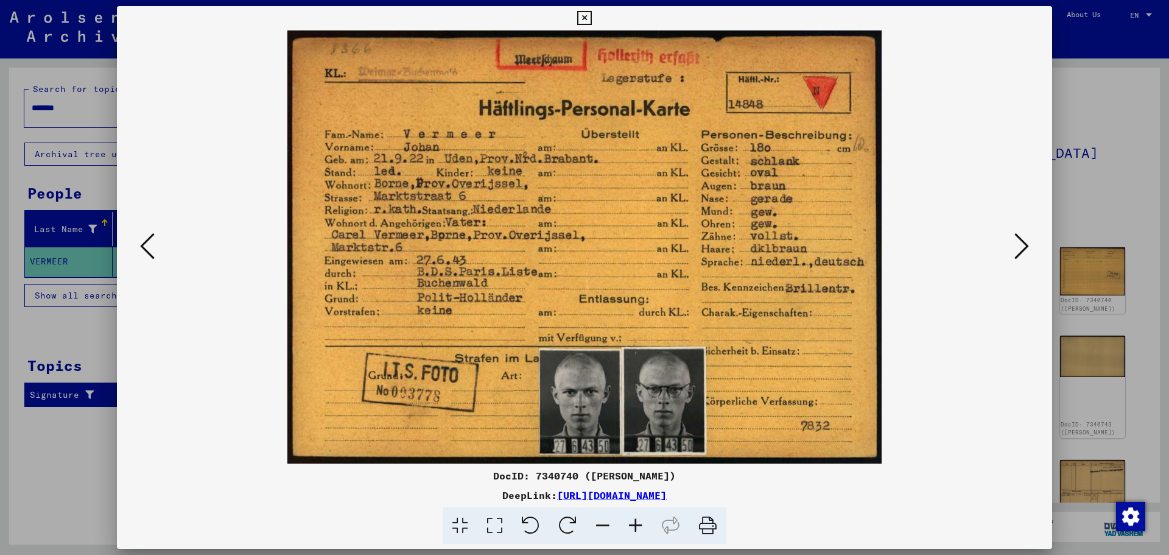
click at [150, 242] on icon at bounding box center [147, 245] width 15 height 29
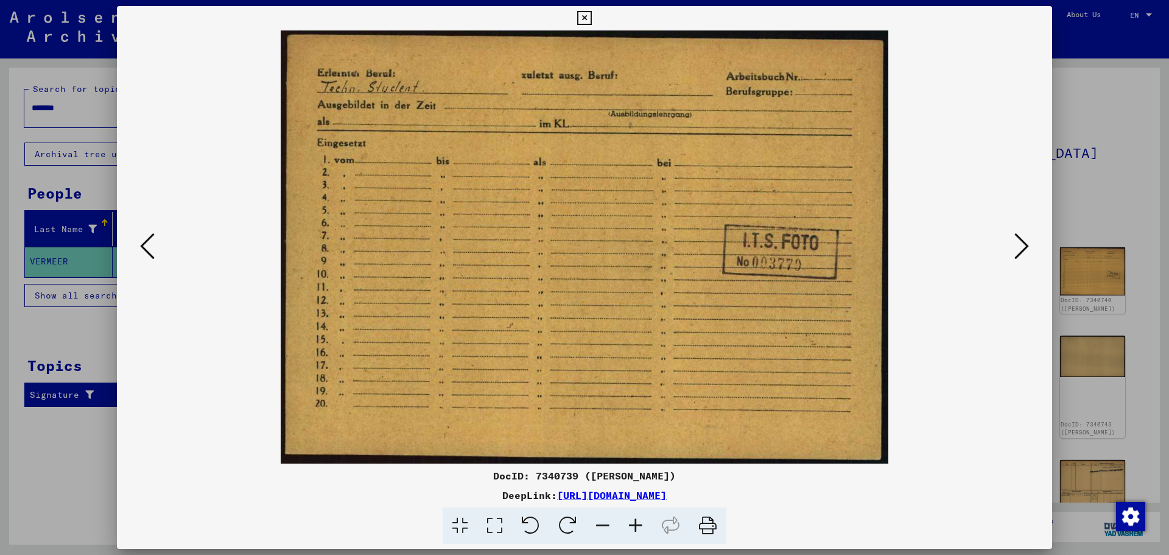
drag, startPoint x: 150, startPoint y: 242, endPoint x: 152, endPoint y: 250, distance: 7.5
click at [152, 248] on icon at bounding box center [147, 245] width 15 height 29
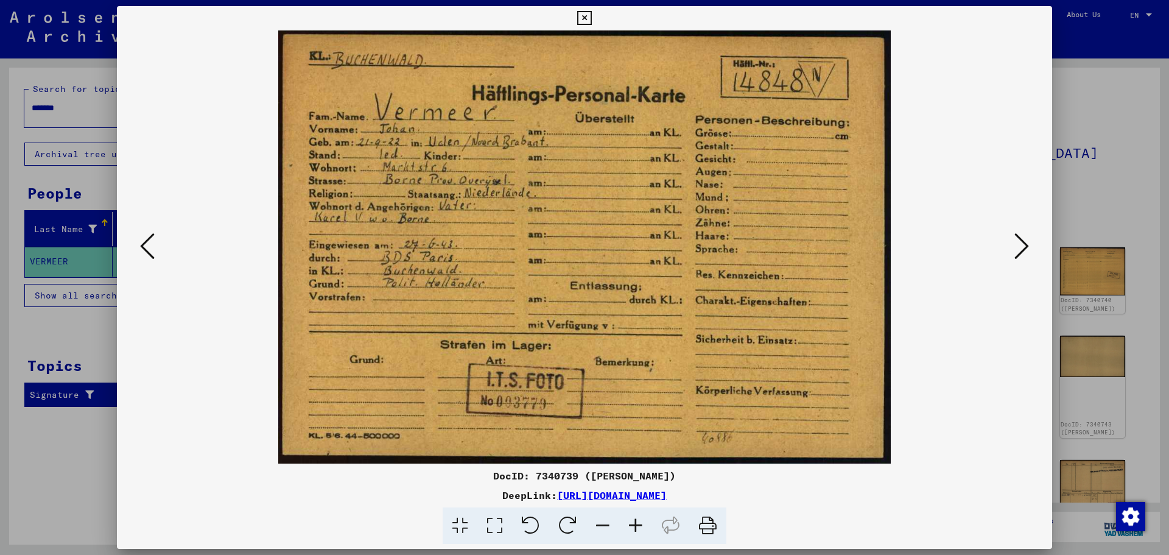
click at [152, 250] on icon at bounding box center [147, 245] width 15 height 29
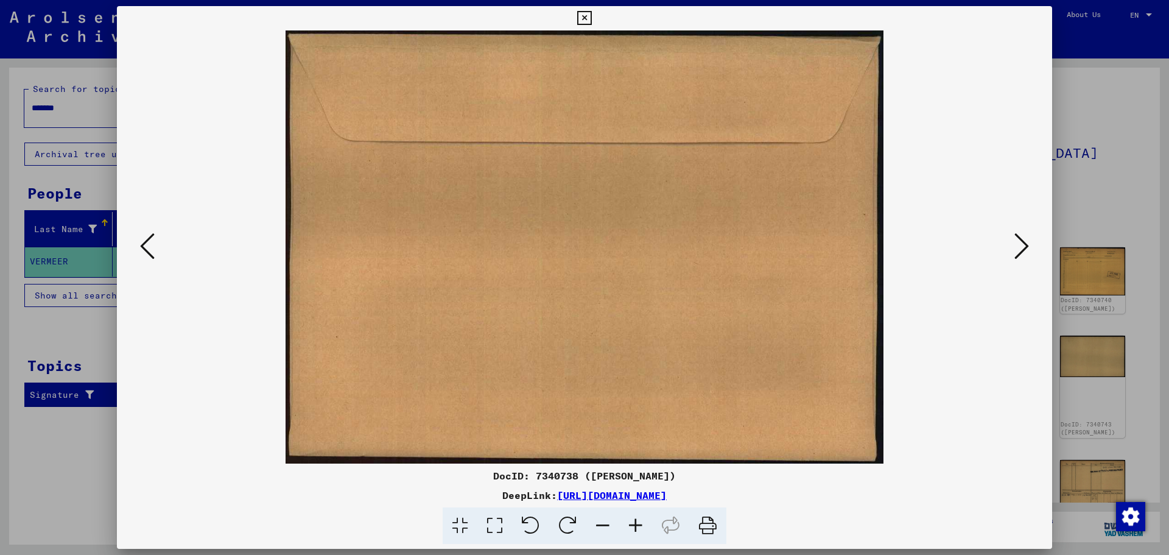
click at [152, 250] on icon at bounding box center [147, 245] width 15 height 29
